Goal: Complete application form

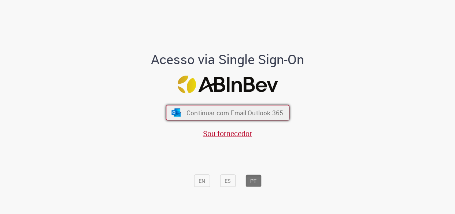
click at [205, 105] on button "Continuar com Email Outlook 365" at bounding box center [228, 112] width 124 height 15
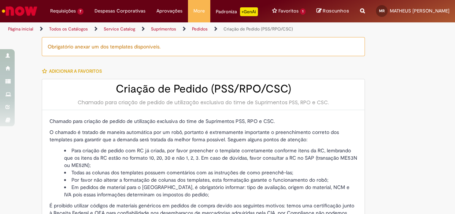
type input "**********"
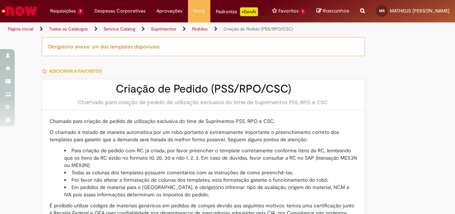
type input "**********"
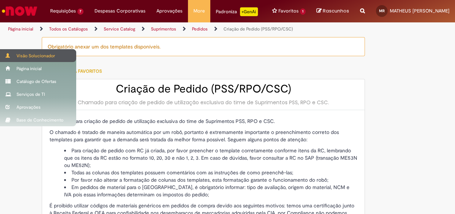
click at [5, 56] on div "Visão Solucionador" at bounding box center [38, 55] width 76 height 13
